Goal: Use online tool/utility: Utilize a website feature to perform a specific function

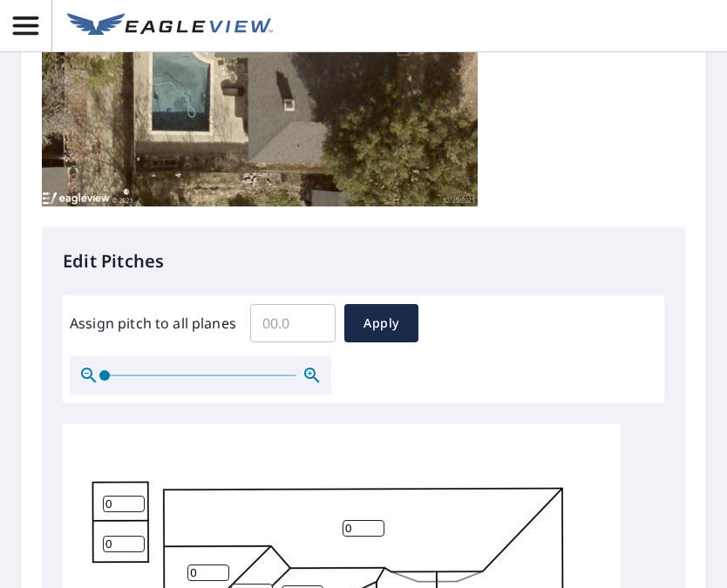
scroll to position [610, 0]
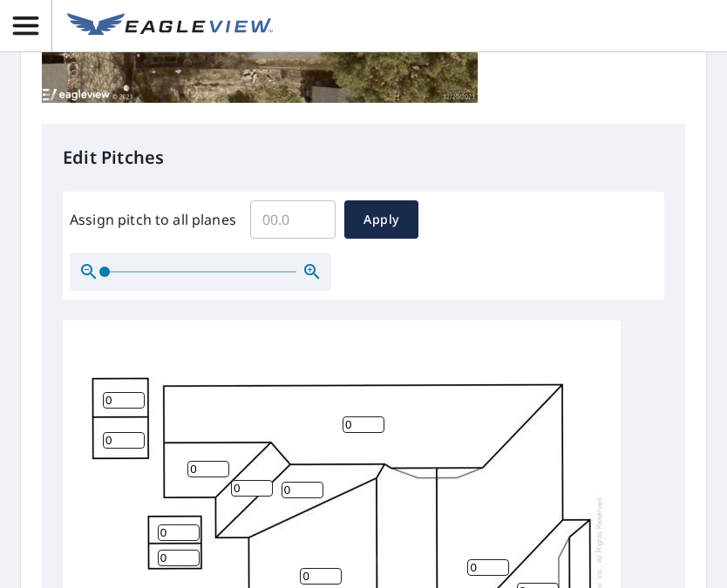
click at [292, 213] on input "Assign pitch to all planes" at bounding box center [292, 219] width 85 height 49
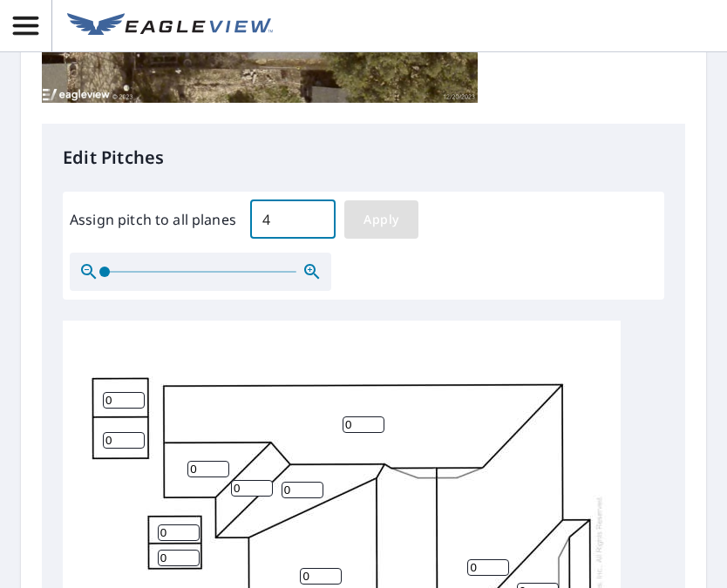
type input "4"
click at [380, 220] on span "Apply" at bounding box center [381, 220] width 46 height 22
type input "4"
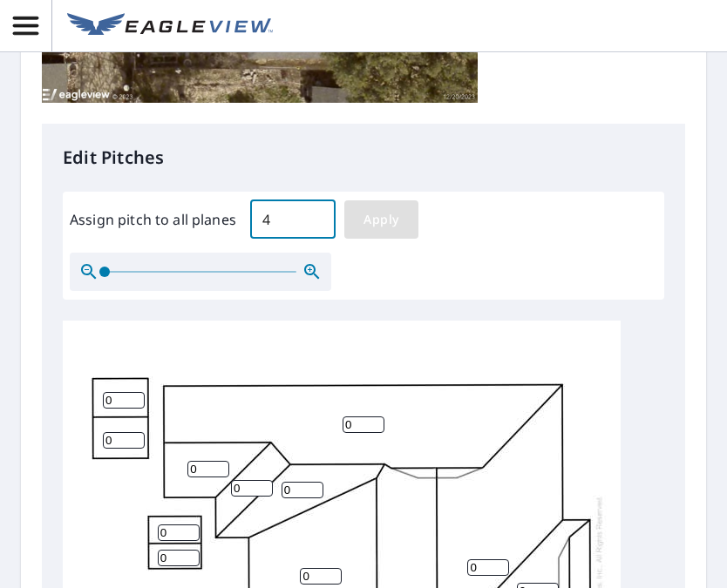
type input "4"
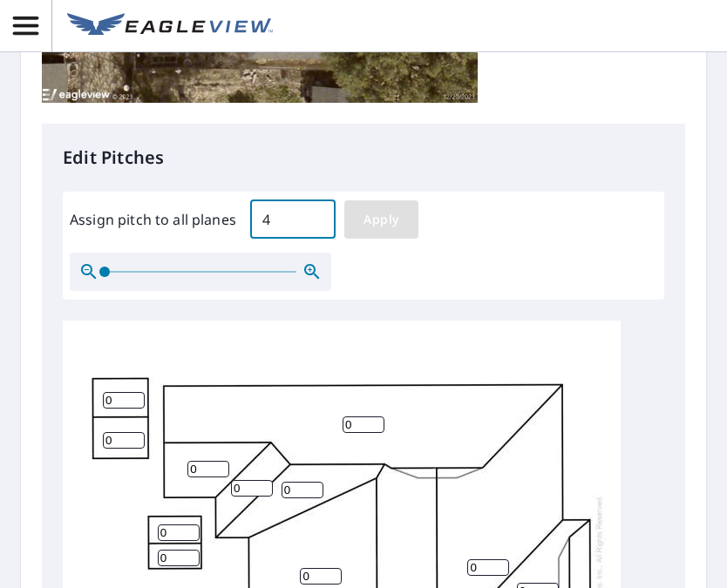
type input "4"
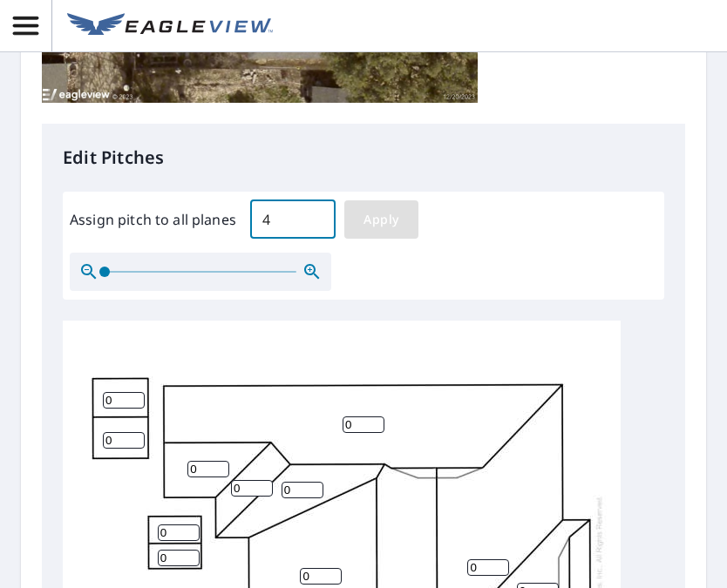
type input "4"
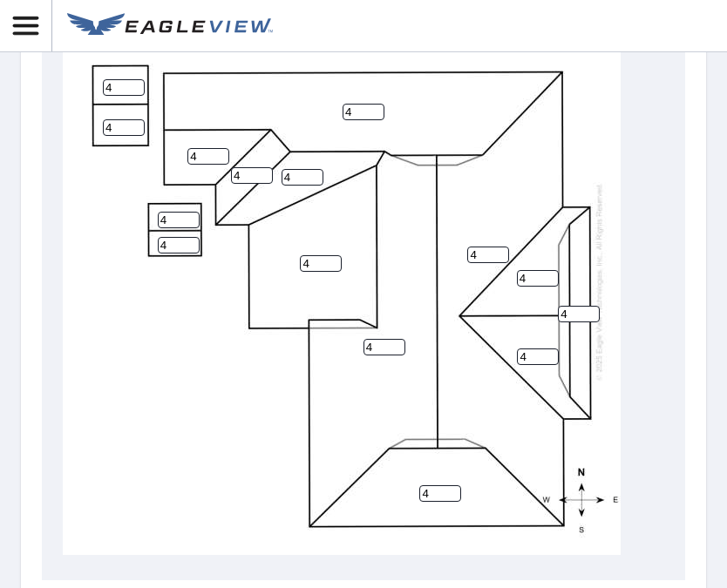
scroll to position [958, 0]
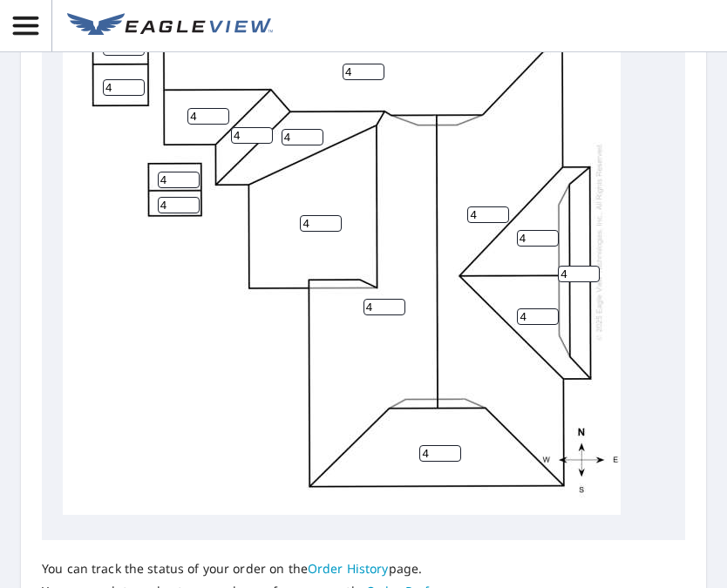
drag, startPoint x: 323, startPoint y: 203, endPoint x: 268, endPoint y: 210, distance: 56.2
click at [268, 210] on div "4 4 4 4 4 4 4 4 4 4 4 4 4 4 4" at bounding box center [342, 241] width 558 height 547
type input "2"
click at [178, 355] on div "4 4 4 2 4 4 4 4 4 4 4 4 4 4 4" at bounding box center [342, 241] width 558 height 547
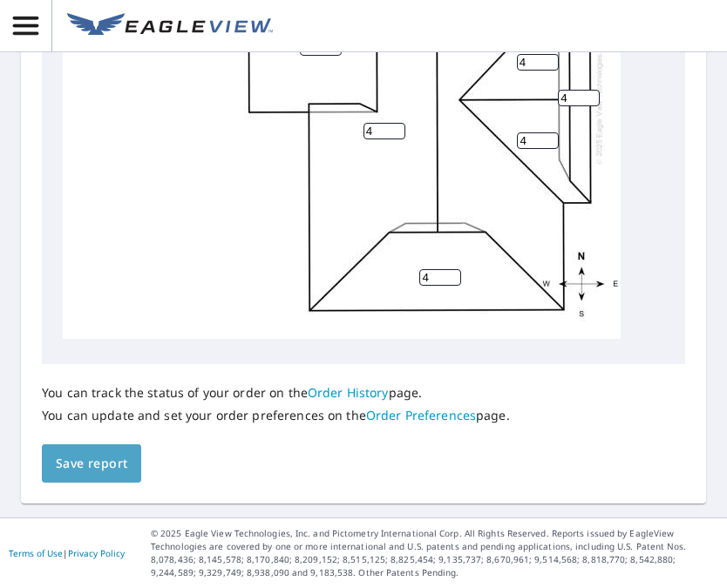
click at [119, 460] on span "Save report" at bounding box center [91, 464] width 71 height 22
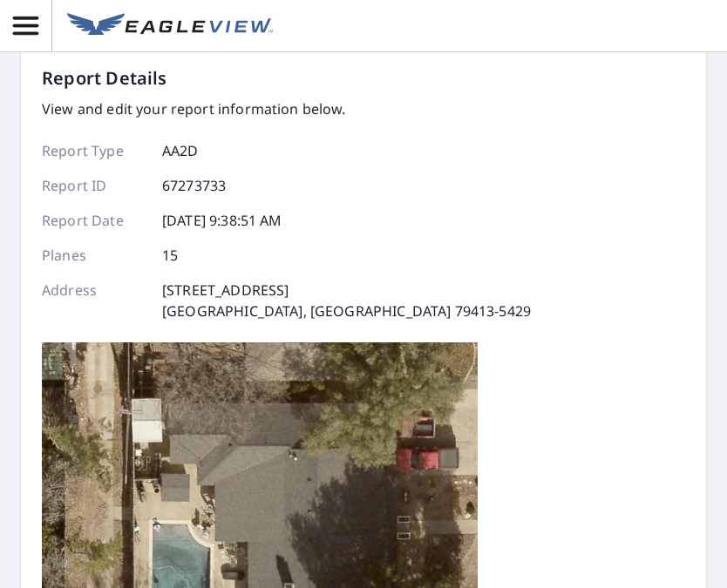
scroll to position [0, 0]
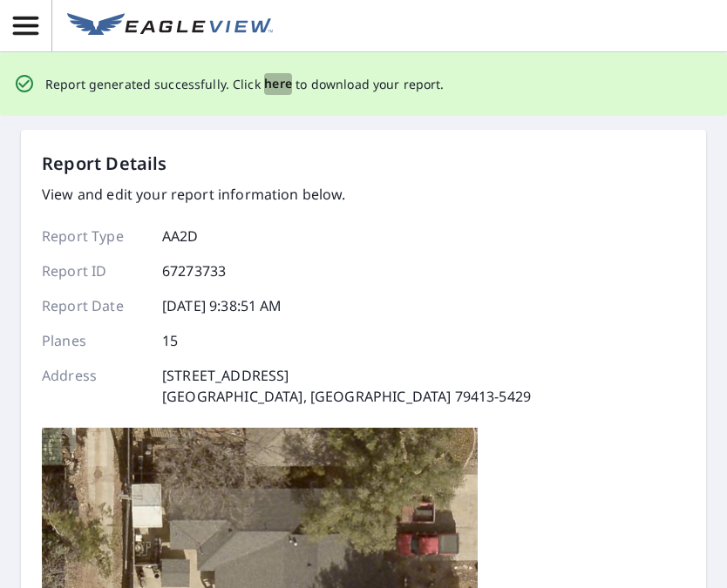
click at [275, 81] on span "here" at bounding box center [278, 84] width 29 height 22
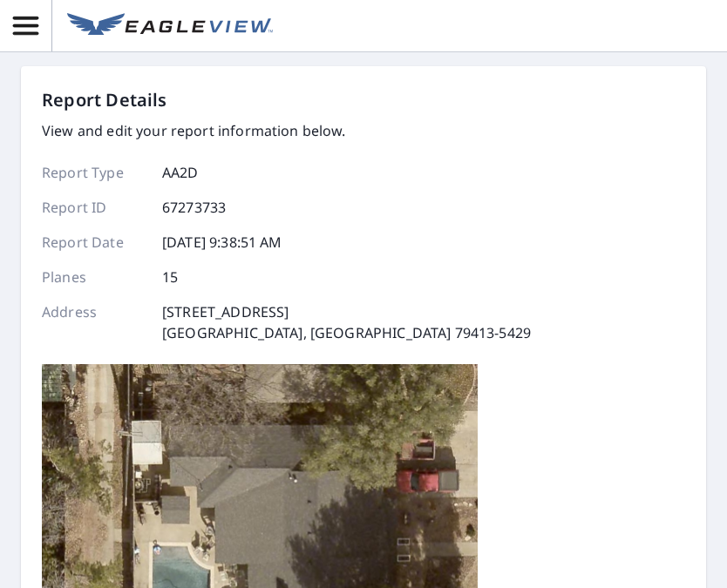
click at [615, 262] on div "Report Details View and edit your report information below. Report Type AA2D Re…" at bounding box center [363, 410] width 643 height 647
